Goal: Task Accomplishment & Management: Manage account settings

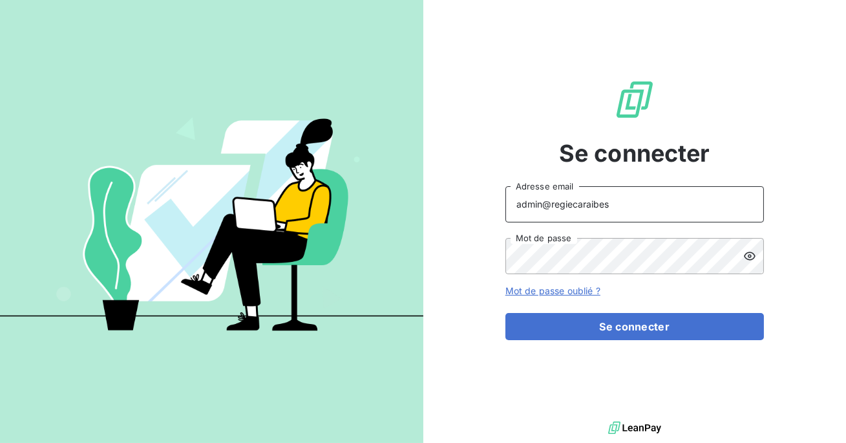
click at [596, 204] on input "admin@regiecaraibes" at bounding box center [634, 204] width 258 height 36
type input "admin@jobology"
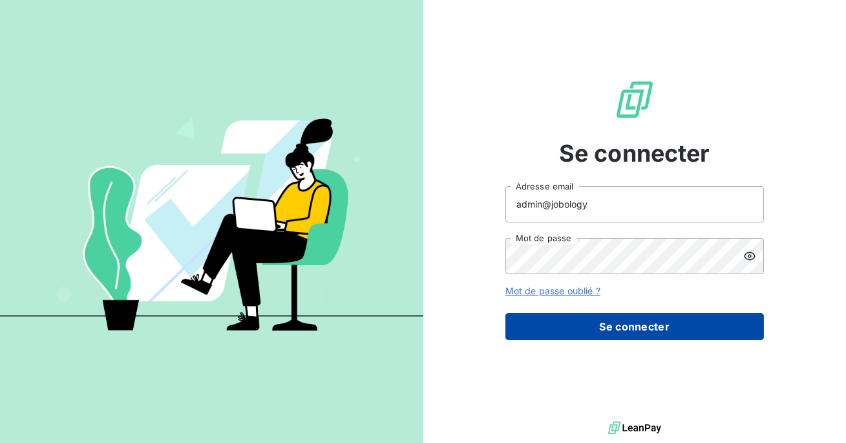
click at [619, 320] on button "Se connecter" at bounding box center [634, 326] width 258 height 27
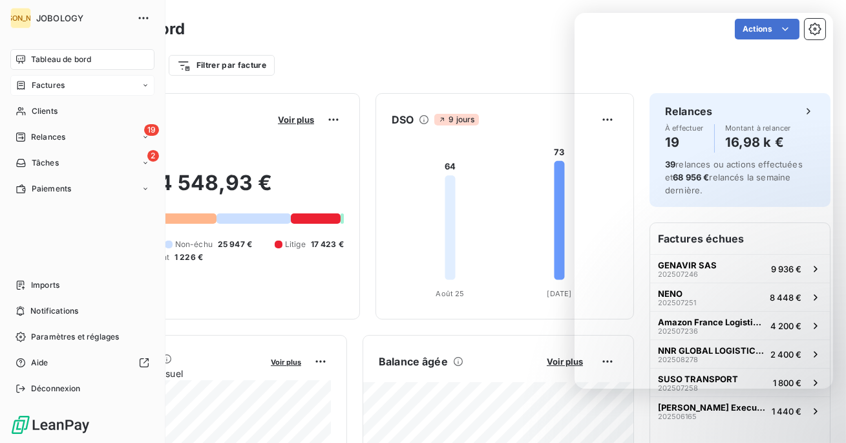
click at [32, 81] on span "Factures" at bounding box center [48, 85] width 33 height 12
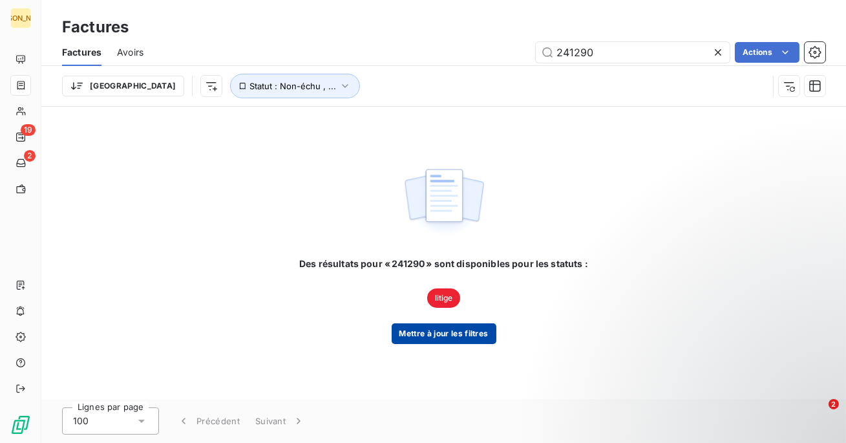
type input "241290"
click at [444, 332] on button "Mettre à jour les filtres" at bounding box center [444, 333] width 105 height 21
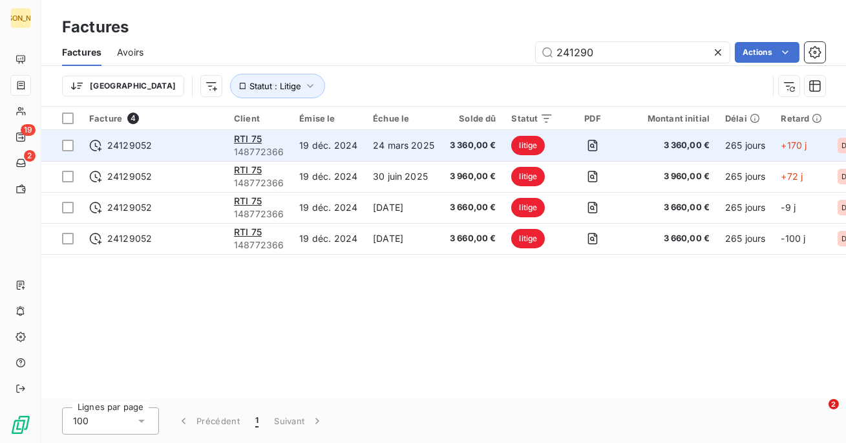
click at [433, 146] on td "24 mars 2025" at bounding box center [403, 145] width 77 height 31
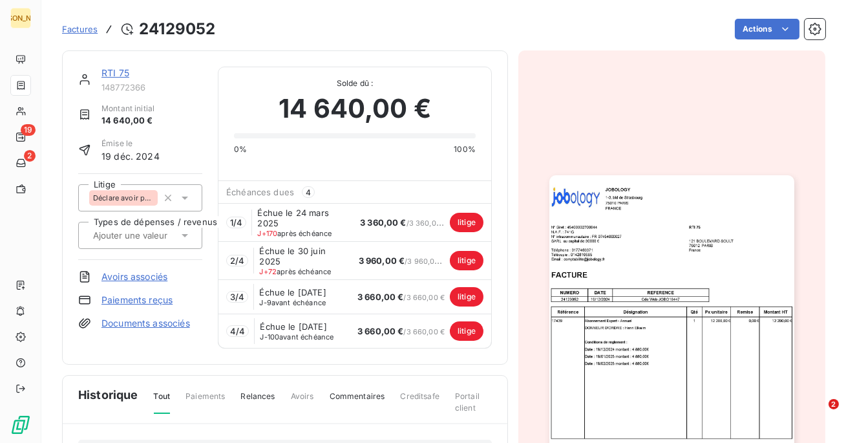
click at [753, 17] on div "Factures 24129052 Actions" at bounding box center [443, 29] width 763 height 27
click at [751, 29] on html "JO 19 2 Factures 24129052 Actions RTI 75 148772366 Montant initial 14 640,00 € …" at bounding box center [423, 221] width 846 height 443
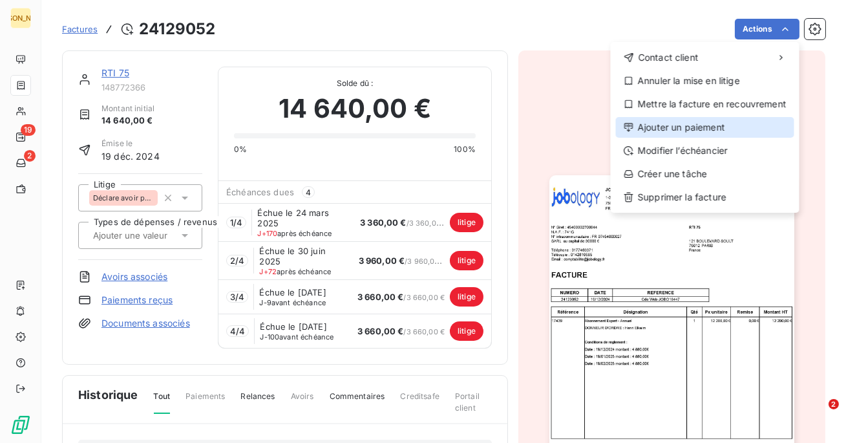
click at [685, 125] on div "Ajouter un paiement" at bounding box center [705, 127] width 178 height 21
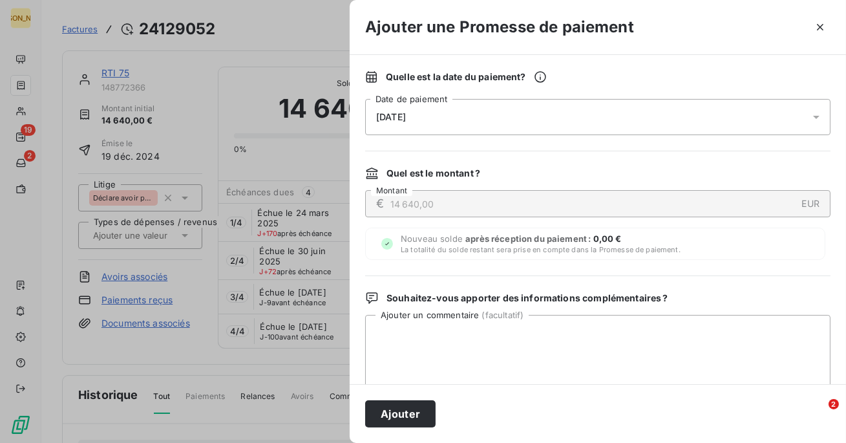
click at [733, 116] on div "[DATE]" at bounding box center [597, 117] width 465 height 36
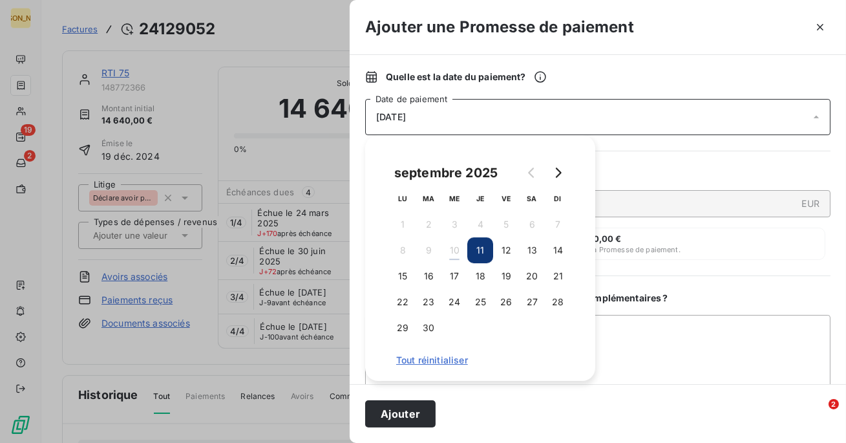
click at [733, 116] on div "[DATE]" at bounding box center [597, 117] width 465 height 36
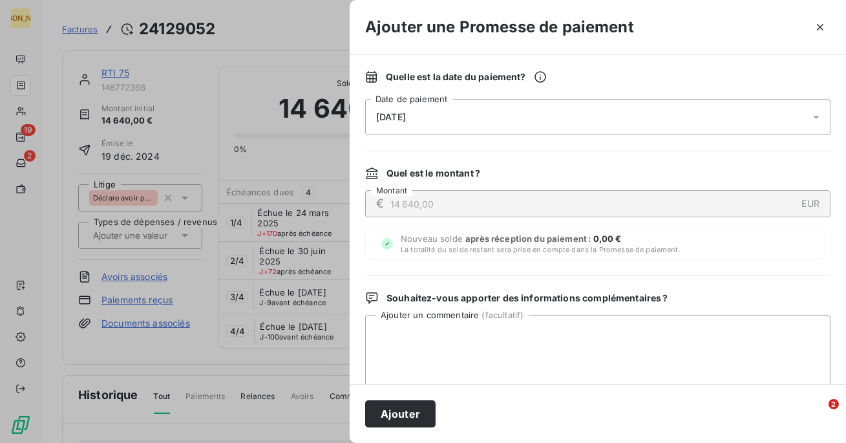
click at [733, 116] on div "[DATE]" at bounding box center [597, 117] width 465 height 36
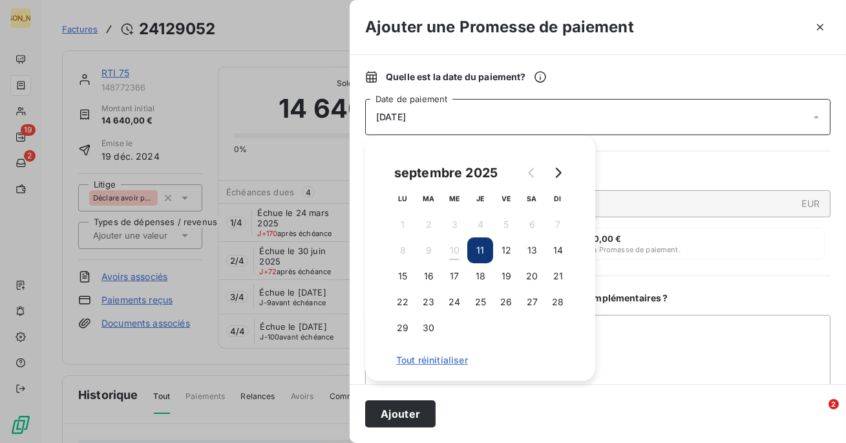
click at [660, 118] on div "[DATE]" at bounding box center [597, 117] width 465 height 36
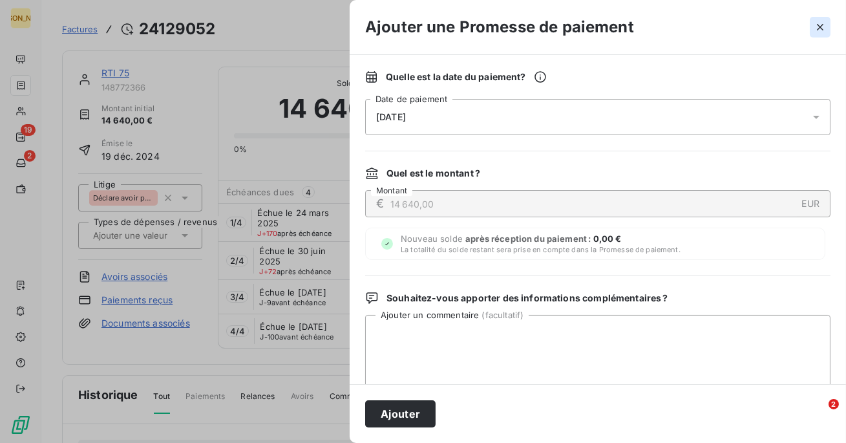
click at [819, 22] on icon "button" at bounding box center [819, 27] width 13 height 13
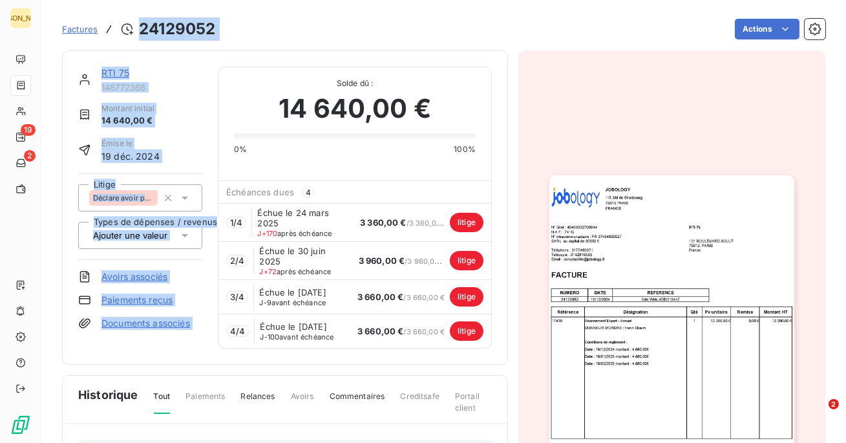
drag, startPoint x: 215, startPoint y: 43, endPoint x: 145, endPoint y: 33, distance: 71.1
click at [140, 33] on section "Factures 24129052 Actions RTI 75 148772366 Montant initial 14 640,00 € Émise le…" at bounding box center [443, 221] width 804 height 443
click at [240, 29] on div "Actions" at bounding box center [528, 29] width 594 height 21
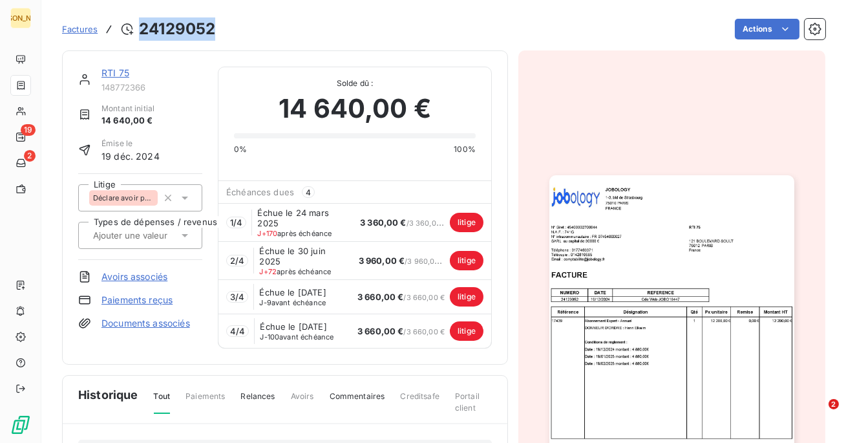
drag, startPoint x: 218, startPoint y: 25, endPoint x: 141, endPoint y: 25, distance: 76.9
click at [141, 25] on div "Factures 24129052 Actions" at bounding box center [443, 29] width 763 height 27
copy h3 "24129052"
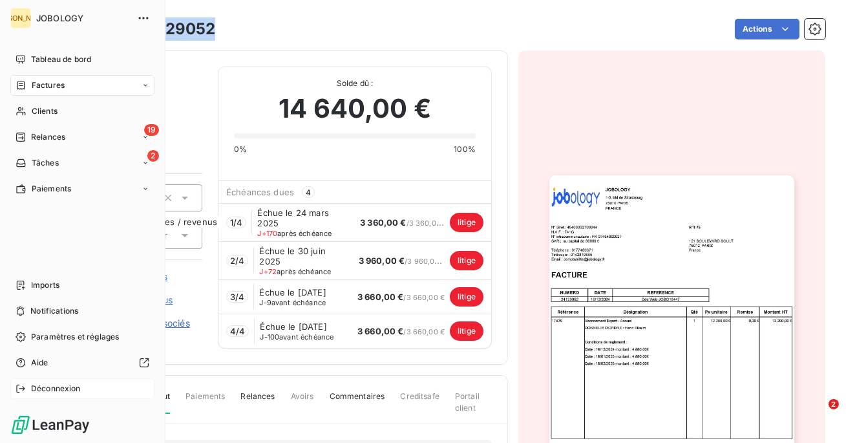
click at [56, 392] on span "Déconnexion" at bounding box center [56, 388] width 50 height 12
